Goal: Task Accomplishment & Management: Manage account settings

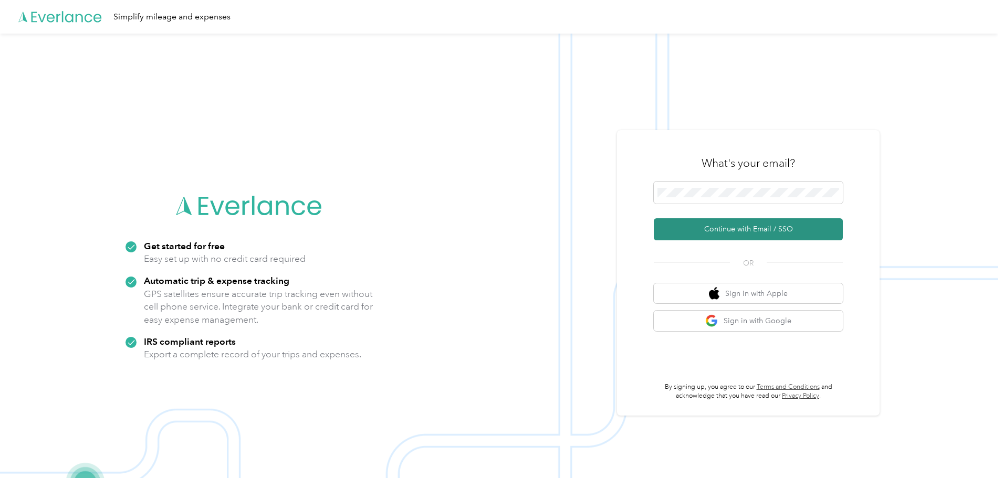
click at [748, 227] on button "Continue with Email / SSO" at bounding box center [748, 229] width 189 height 22
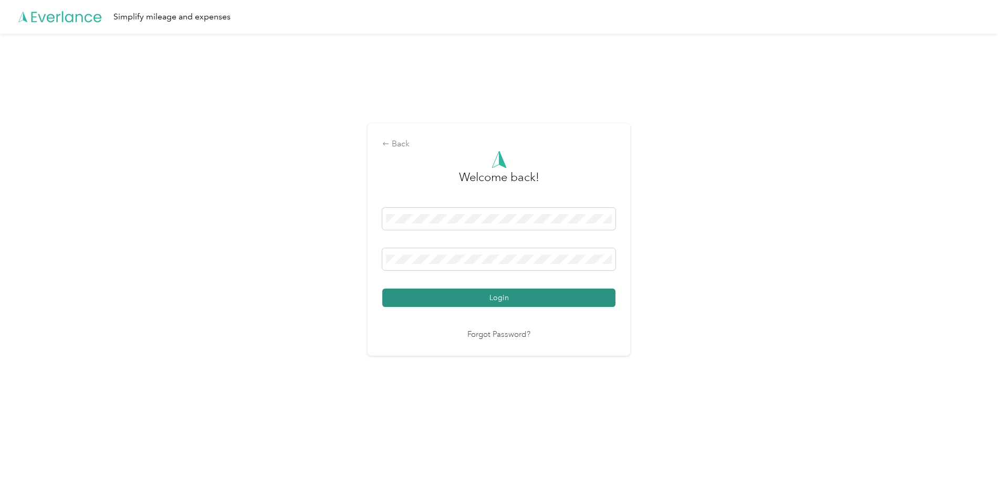
click at [485, 299] on button "Login" at bounding box center [498, 298] width 233 height 18
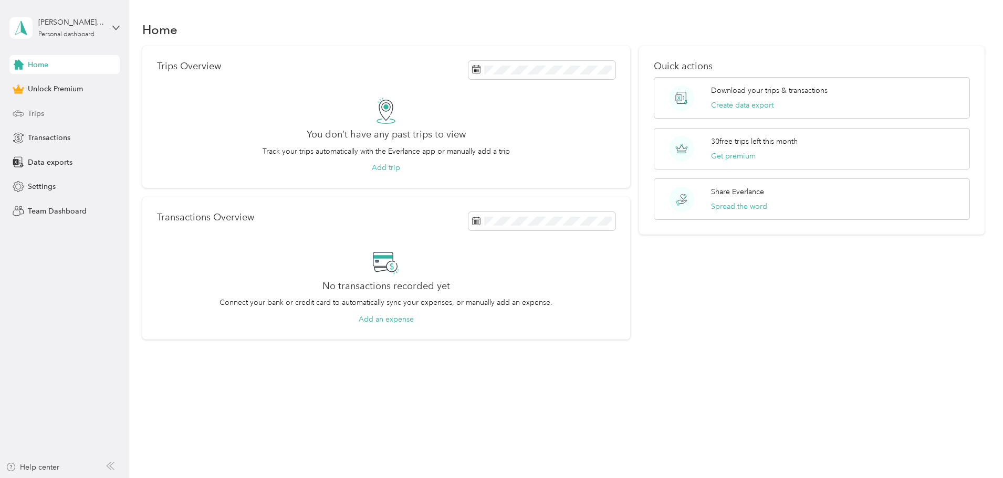
click at [34, 112] on span "Trips" at bounding box center [36, 113] width 16 height 11
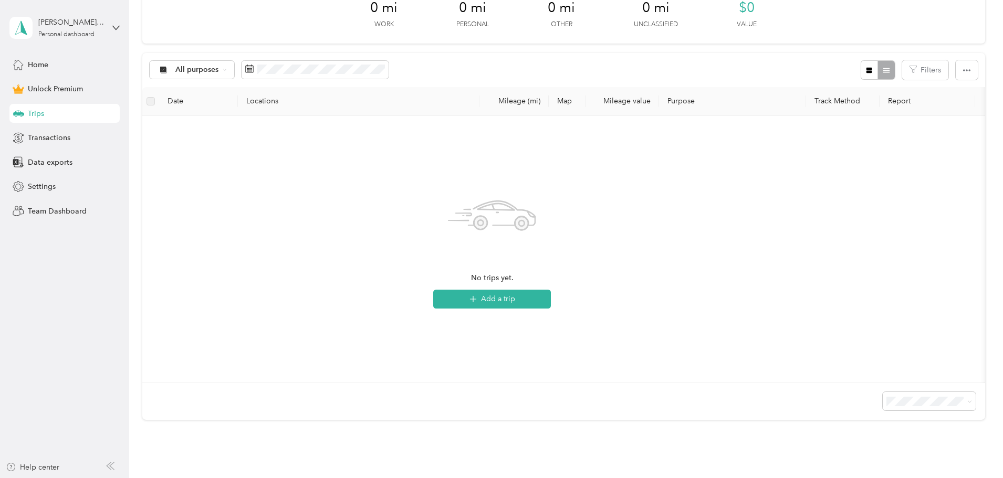
scroll to position [43, 0]
